Goal: Transaction & Acquisition: Purchase product/service

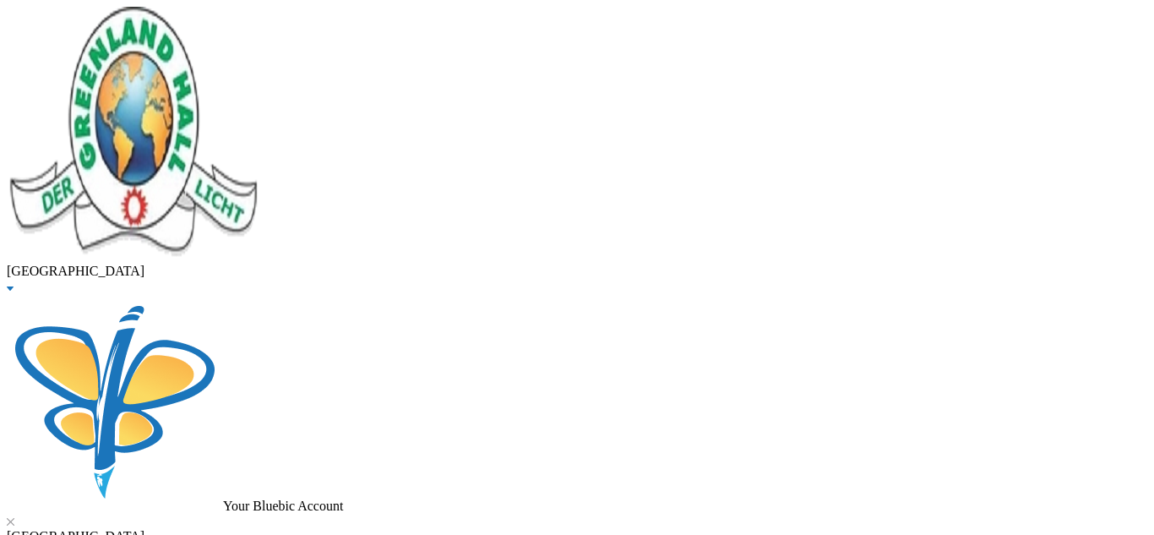
type input "10000"
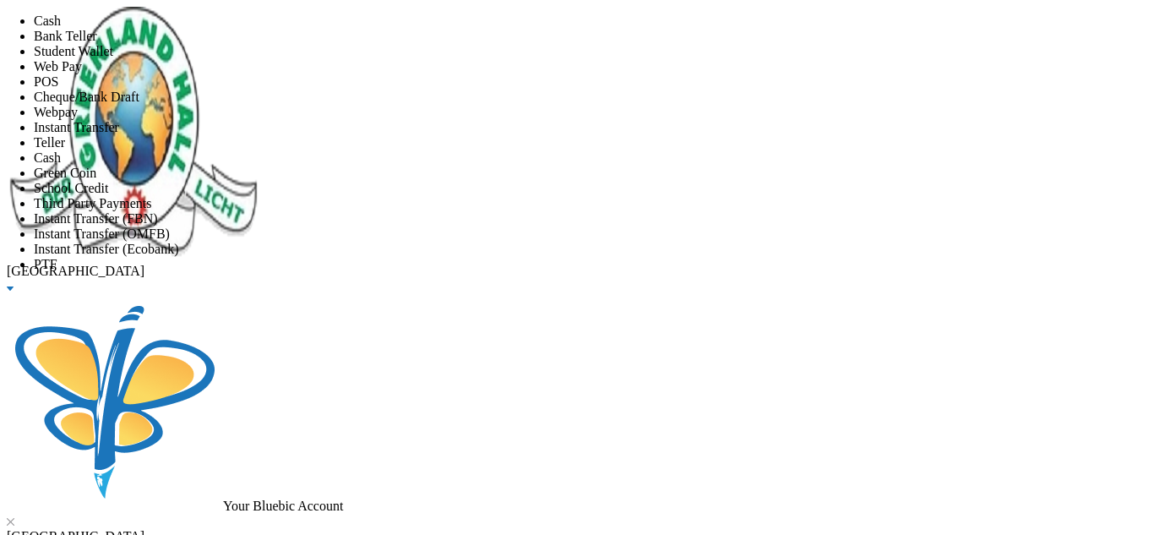
scroll to position [199, 0]
click at [543, 211] on li "Instant Transfer (FBN)" at bounding box center [594, 218] width 1121 height 15
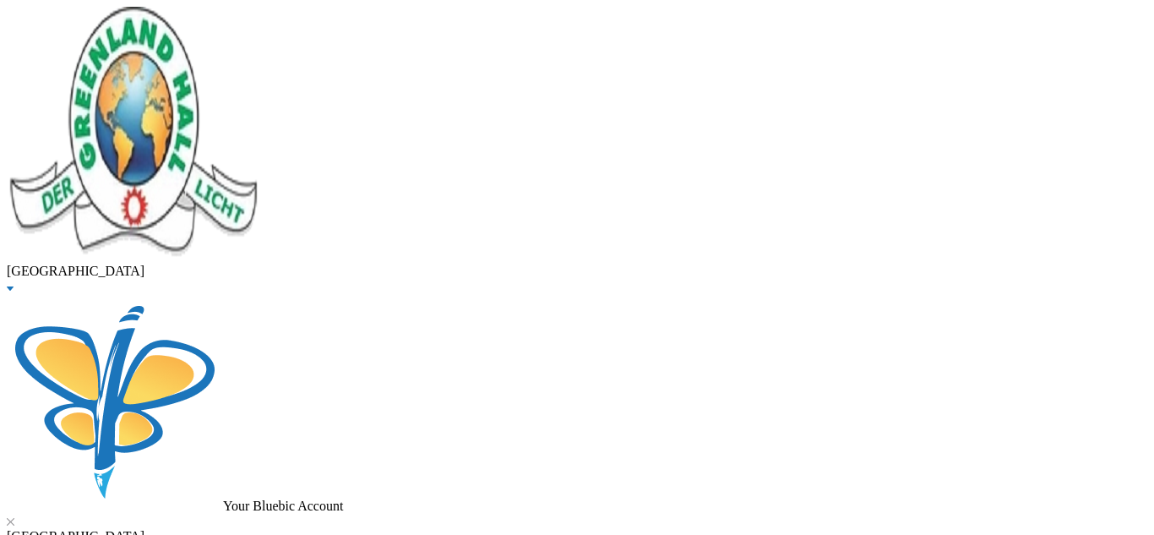
scroll to position [108, 0]
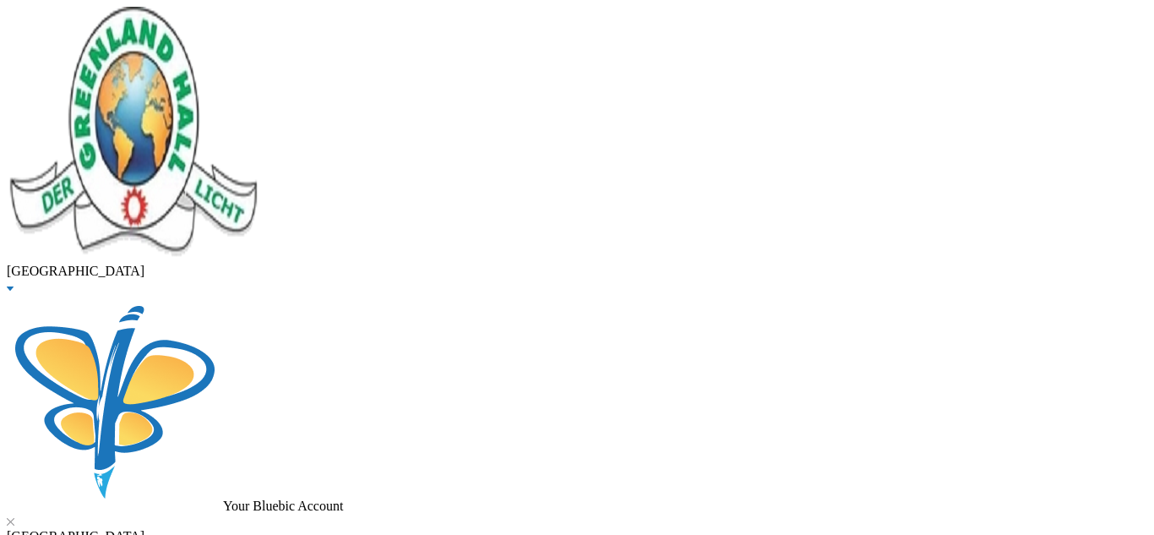
type input "[DATE]"
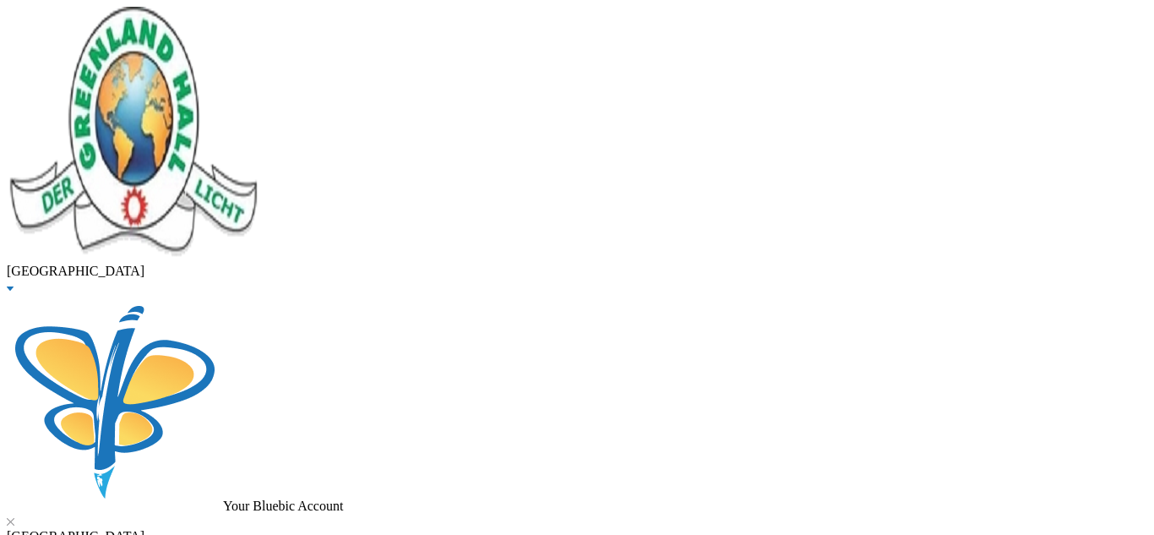
checkbox input "true"
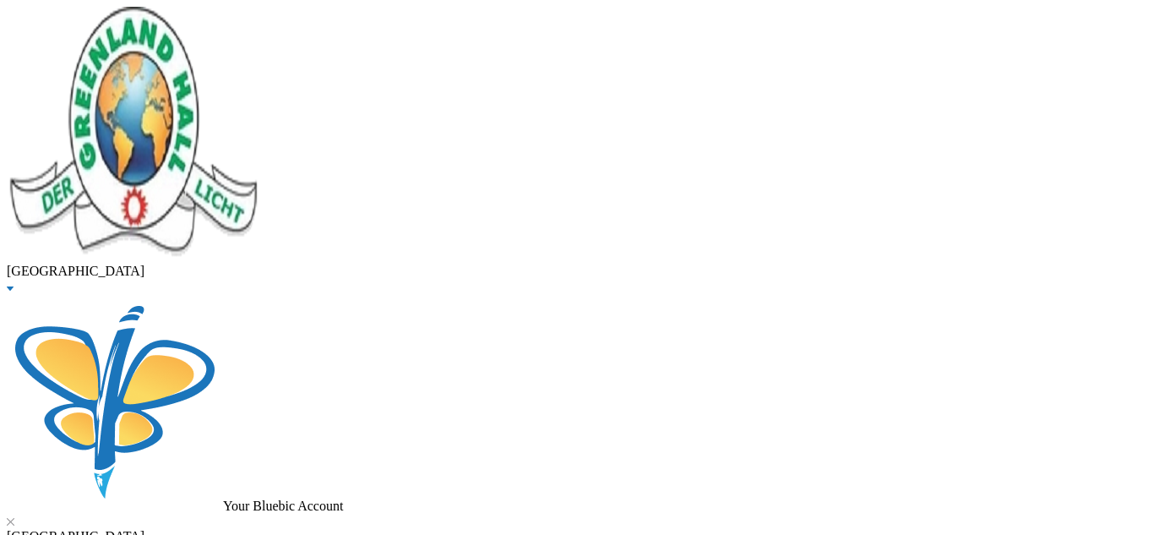
checkbox input "true"
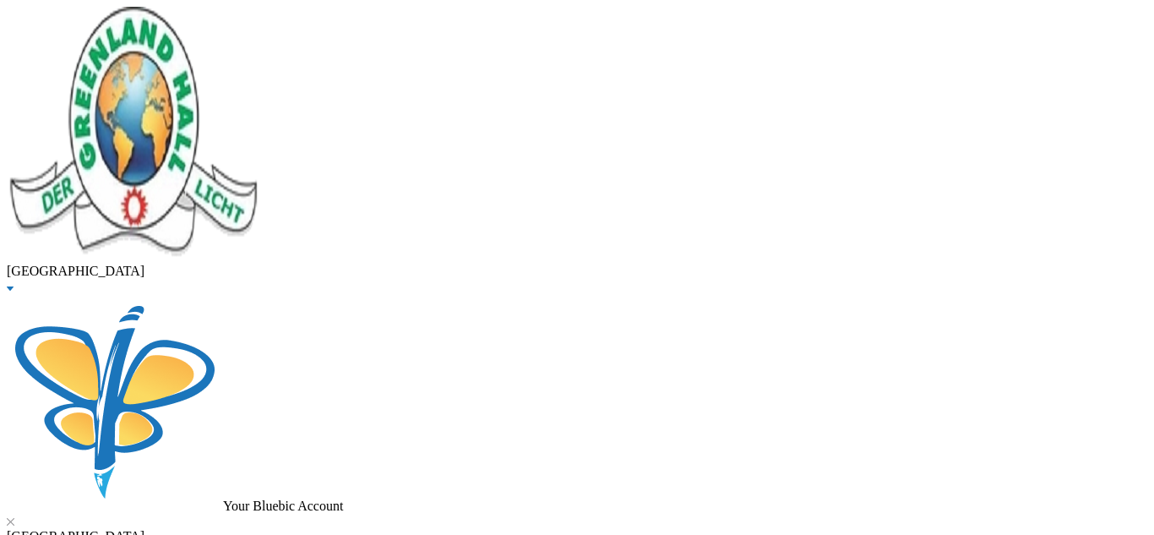
checkbox input "true"
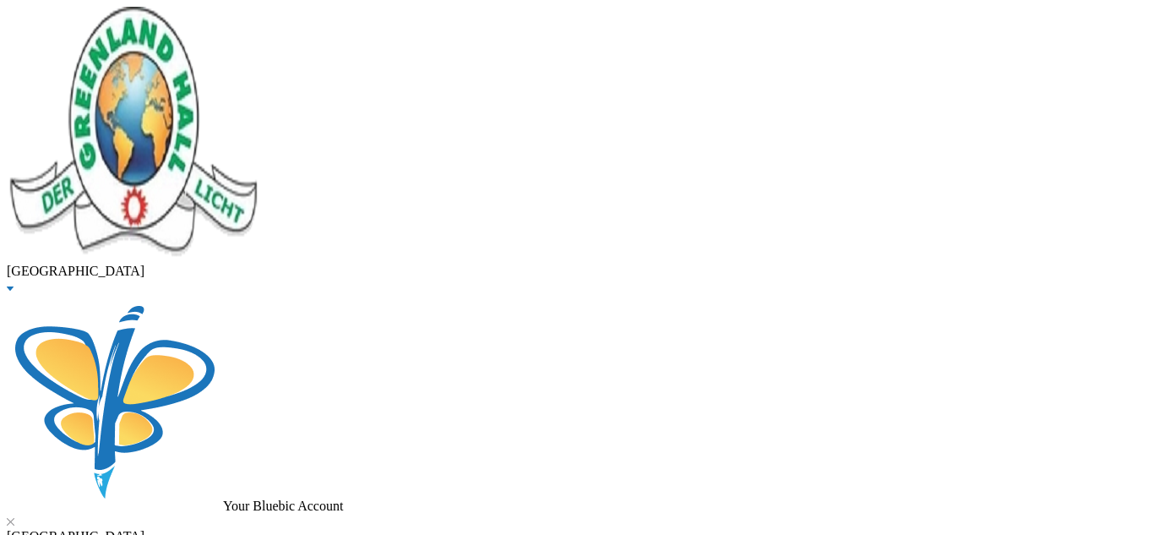
checkbox input "false"
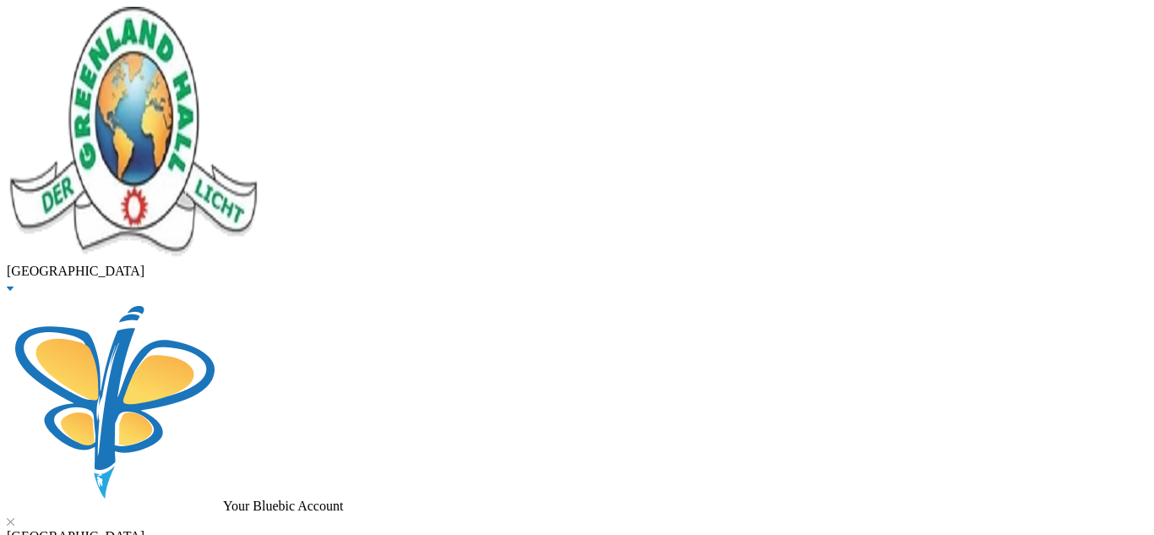
checkbox input "false"
checkbox input "true"
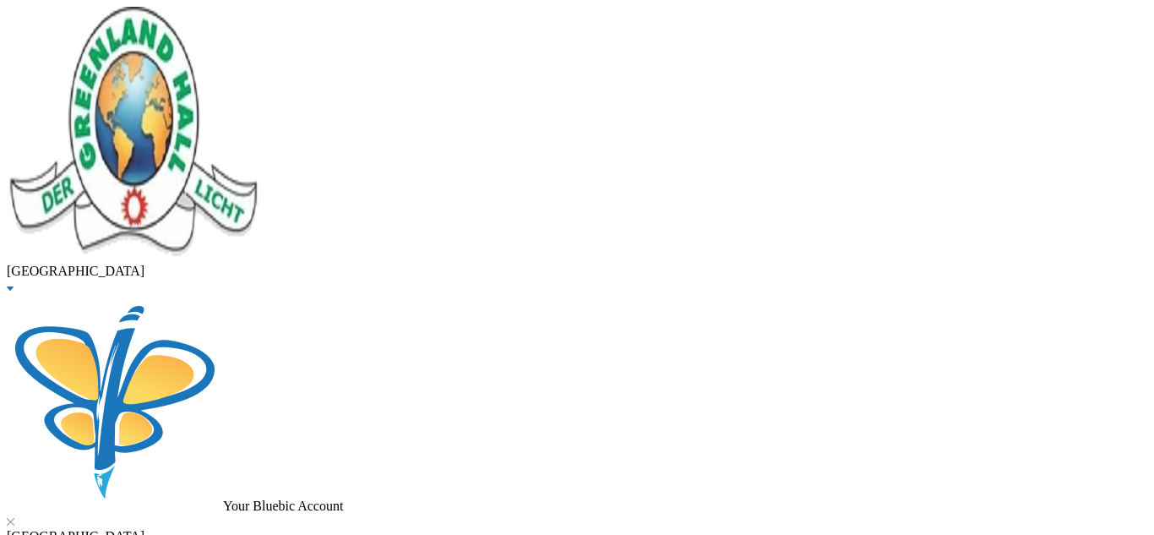
scroll to position [276, 0]
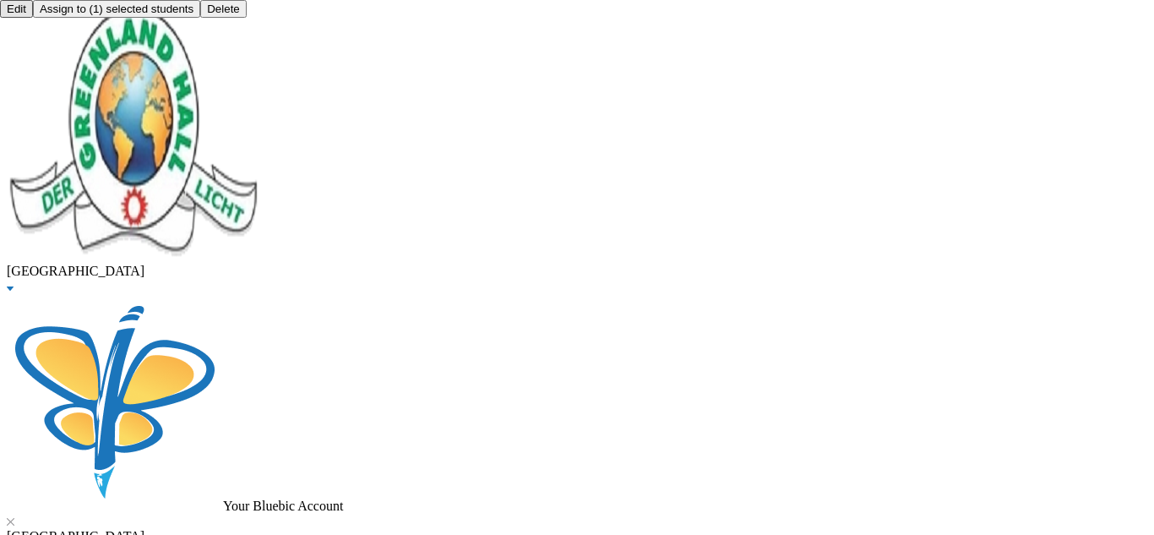
click at [200, 18] on button "Assign to ( 1 ) selected students" at bounding box center [116, 9] width 167 height 18
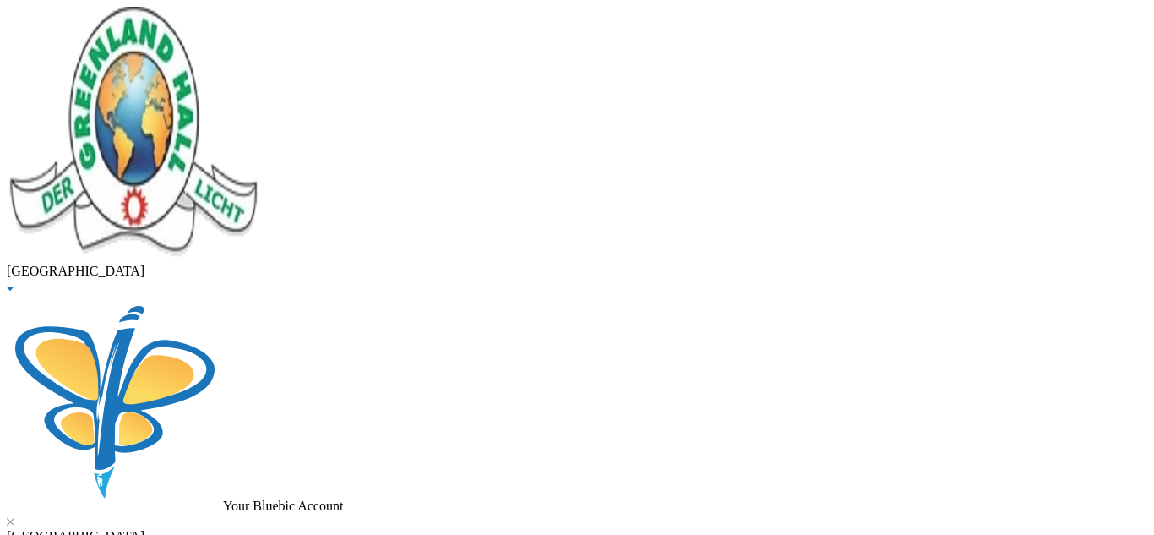
scroll to position [74, 0]
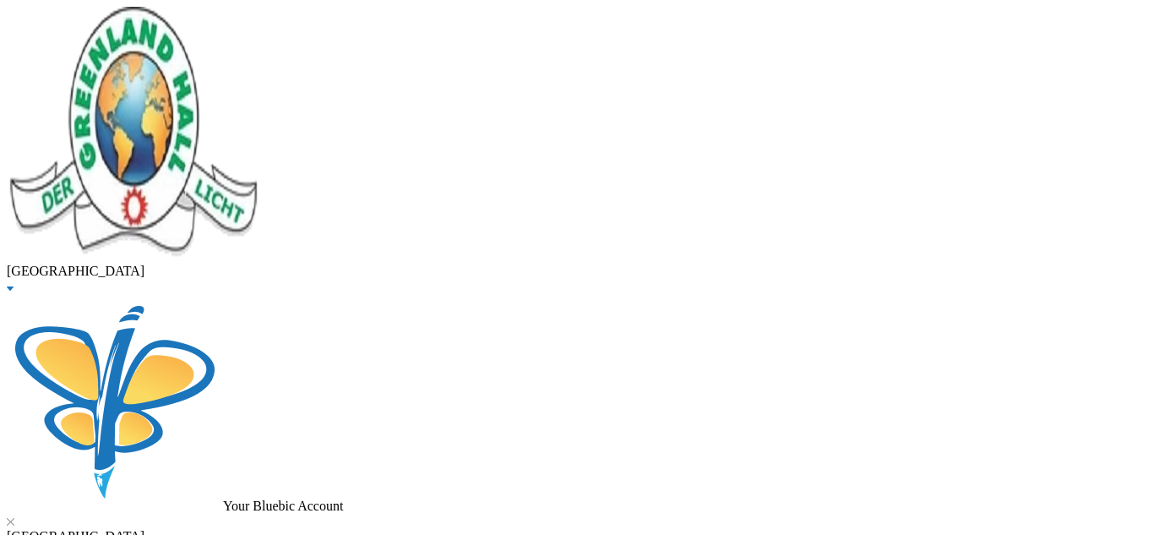
checkbox input "true"
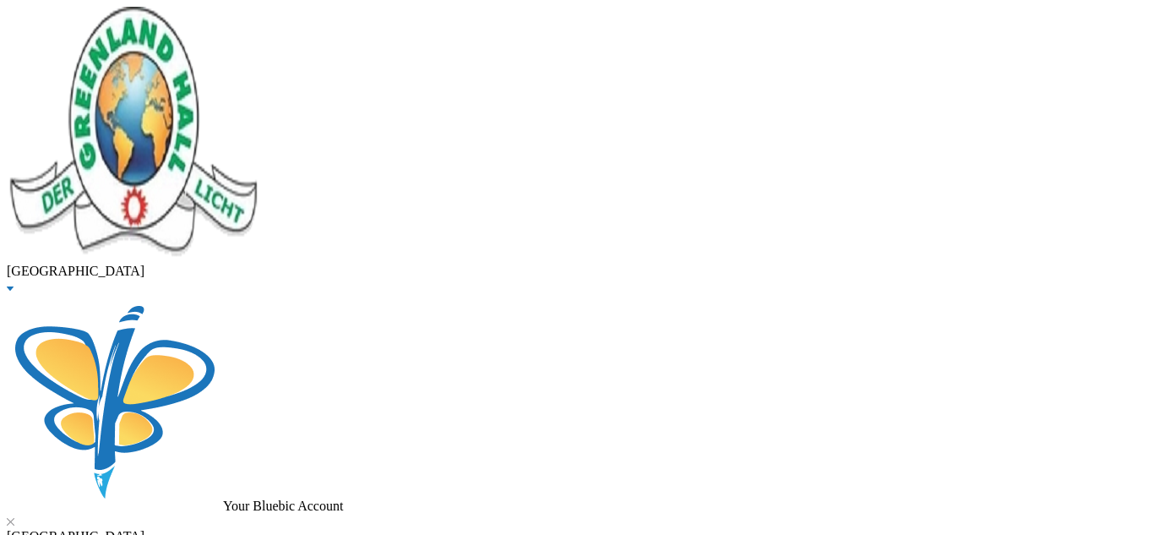
checkbox input "true"
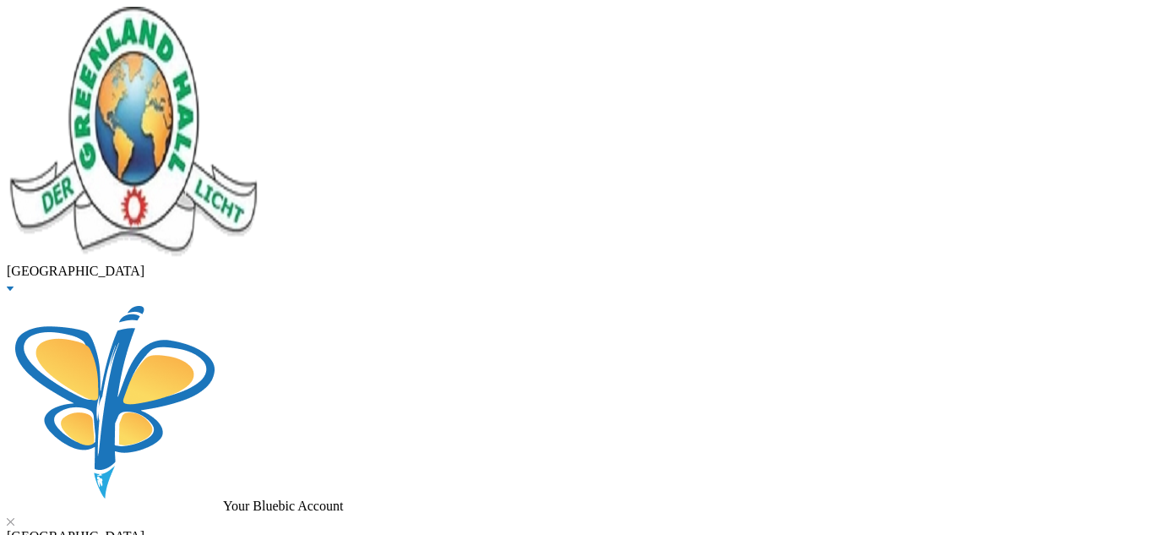
checkbox input "true"
checkbox input "false"
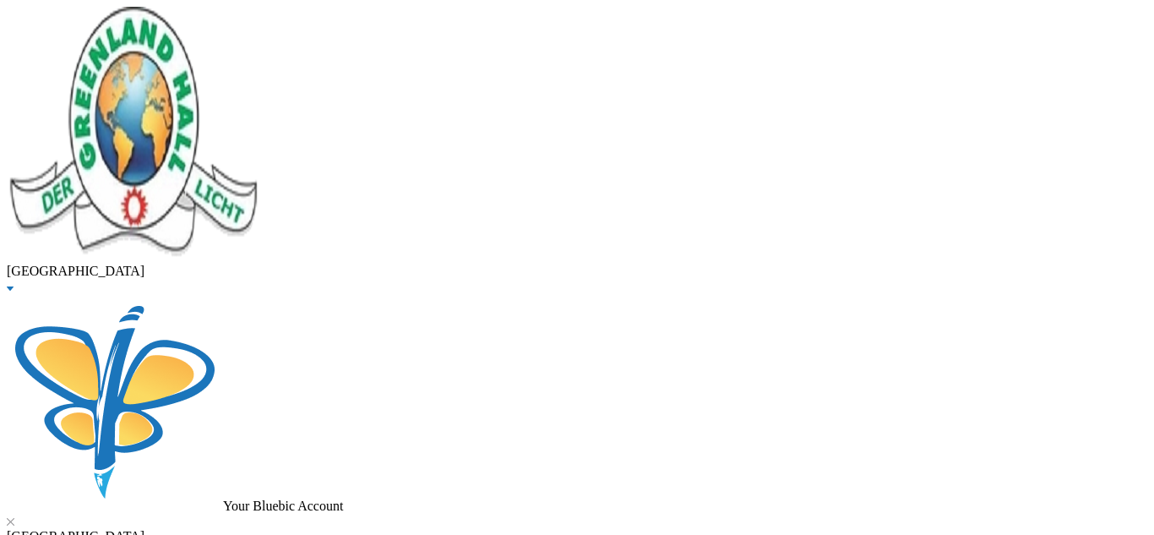
checkbox input "false"
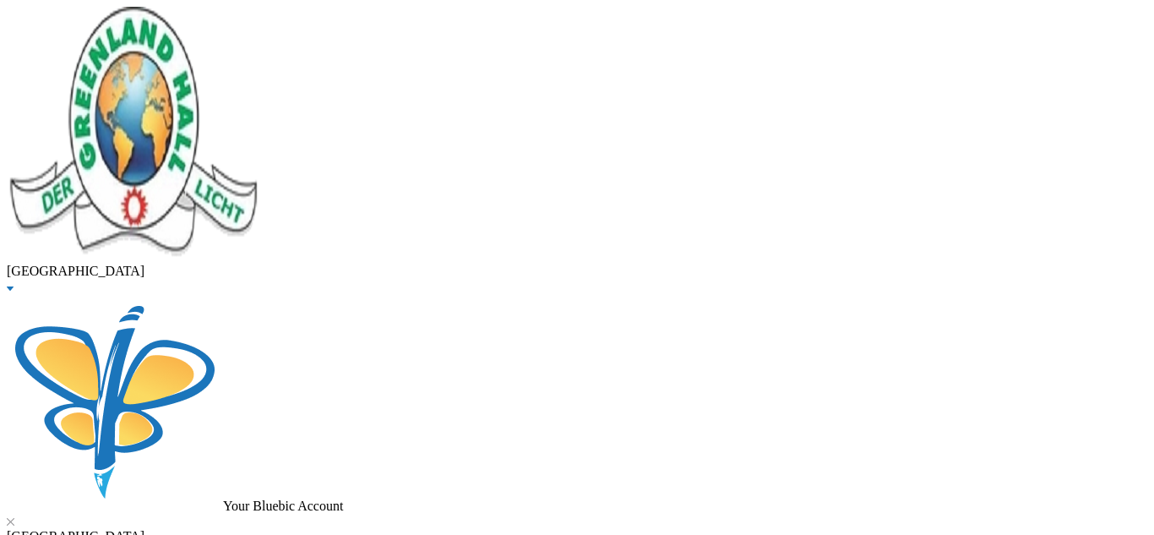
scroll to position [282, 0]
type input "271000"
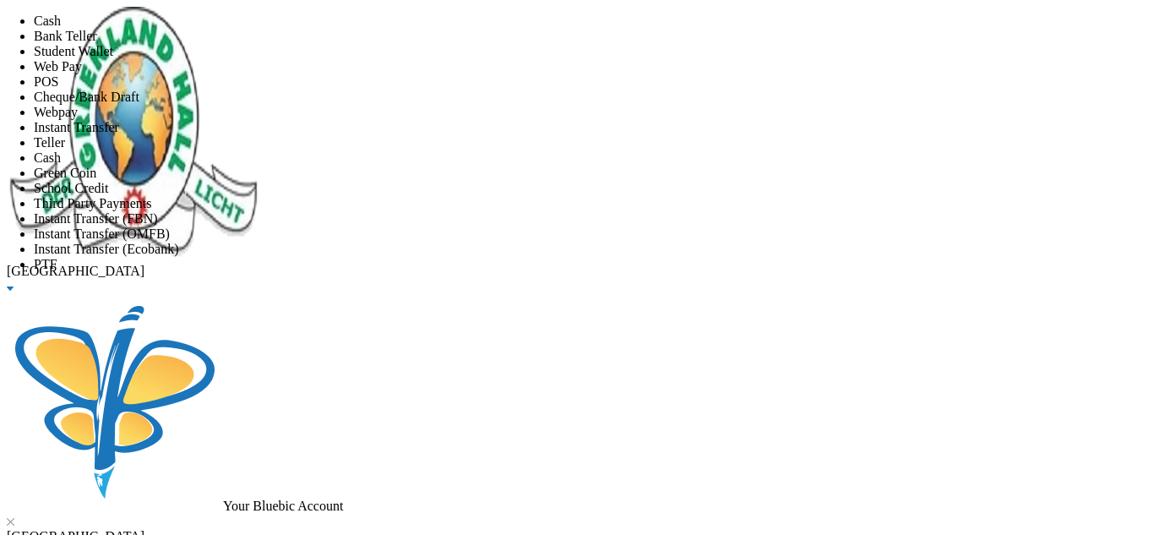
scroll to position [199, 0]
click at [531, 211] on li "Instant Transfer (FBN)" at bounding box center [594, 218] width 1121 height 15
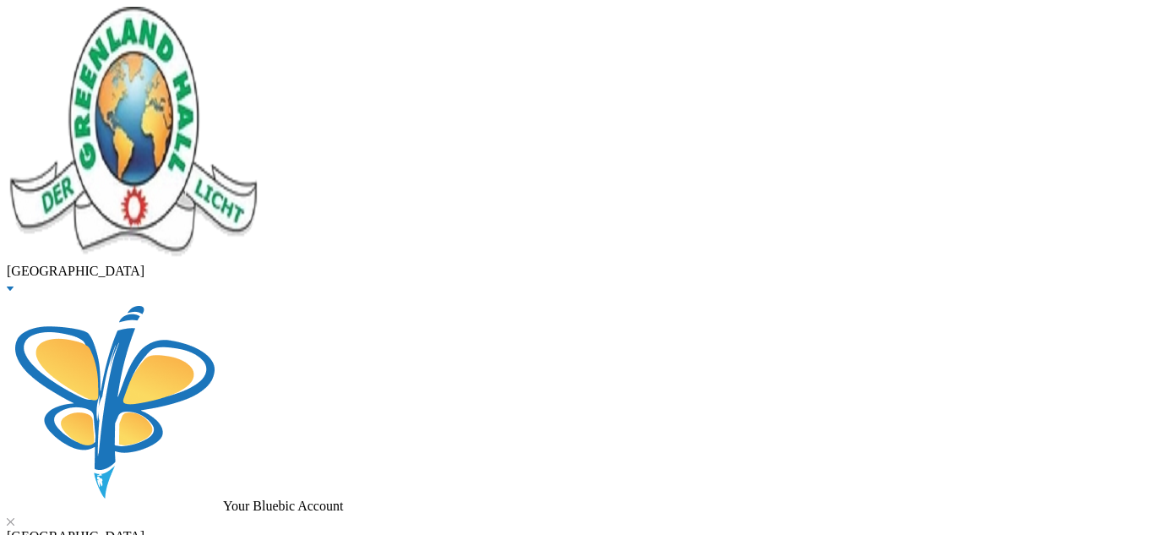
scroll to position [455, 0]
type input "[DATE]"
